Goal: Task Accomplishment & Management: Use online tool/utility

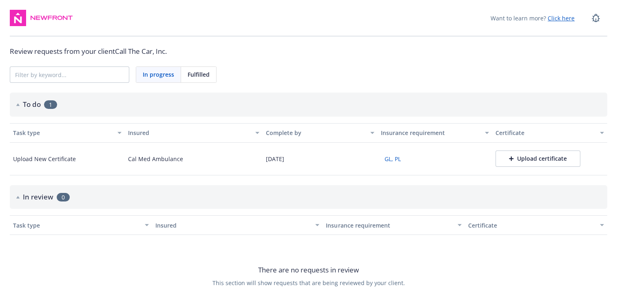
click at [531, 161] on div "Upload certificate" at bounding box center [538, 158] width 58 height 8
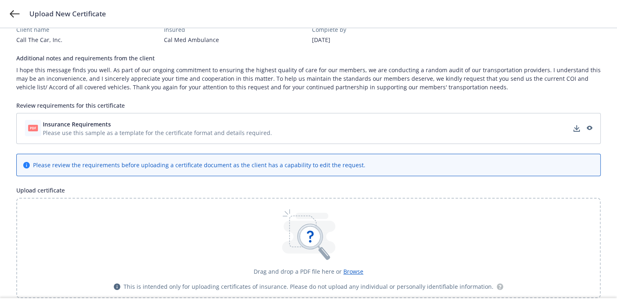
scroll to position [110, 0]
